Goal: Find specific page/section: Find specific page/section

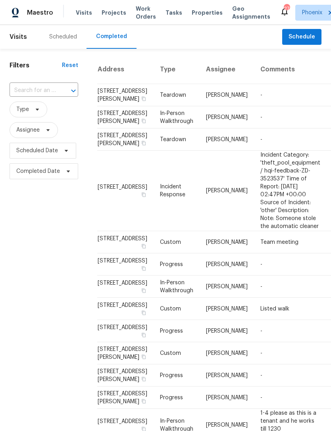
click at [25, 92] on input "text" at bounding box center [33, 91] width 46 height 12
type input "2232"
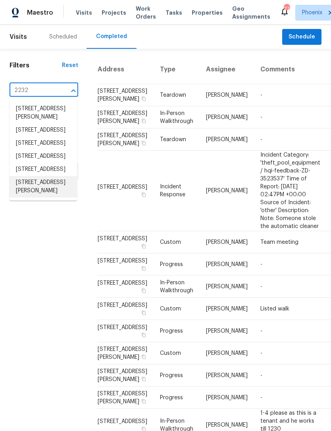
click at [43, 198] on li "[STREET_ADDRESS][PERSON_NAME]" at bounding box center [43, 186] width 67 height 21
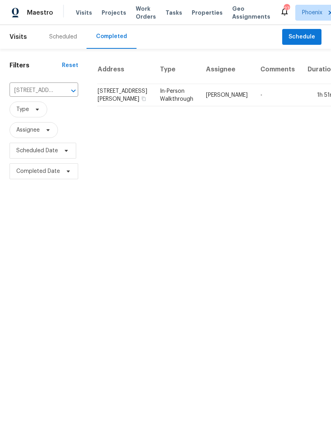
click at [254, 106] on td "-" at bounding box center [277, 95] width 47 height 22
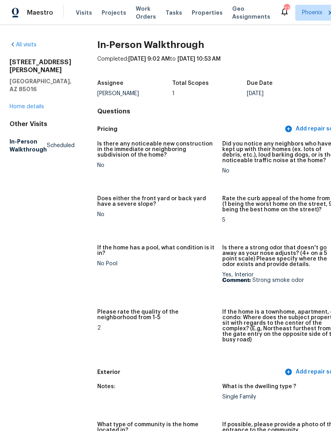
click at [19, 104] on link "Home details" at bounding box center [27, 107] width 35 height 6
